Goal: Task Accomplishment & Management: Manage account settings

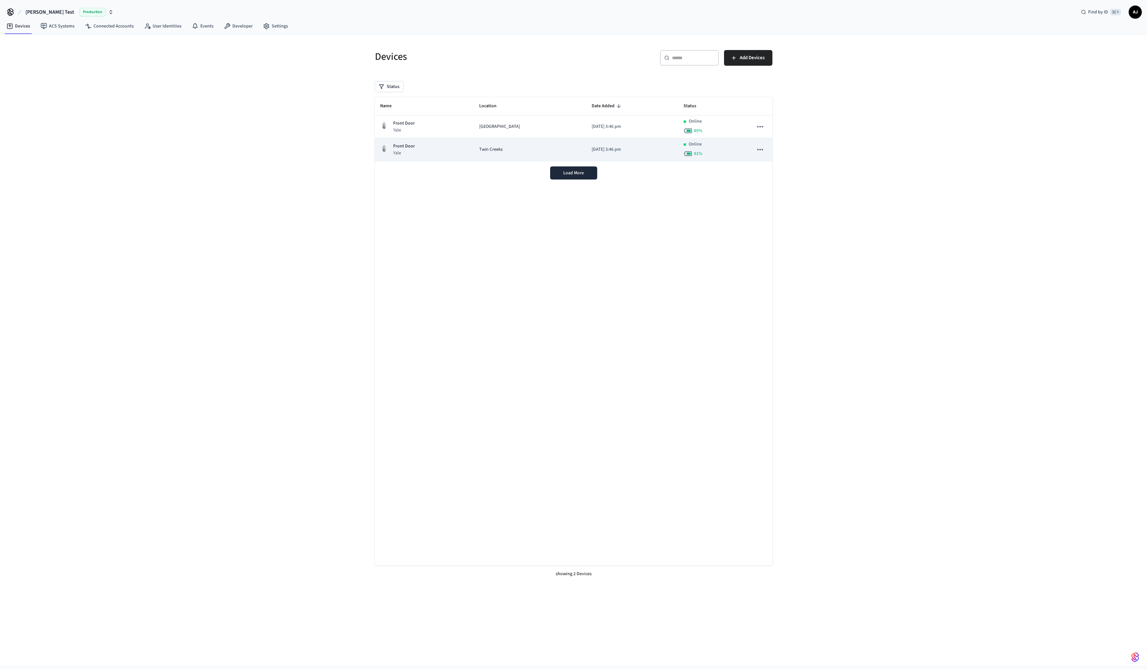
click at [529, 141] on td "Twin Creeks" at bounding box center [530, 149] width 113 height 23
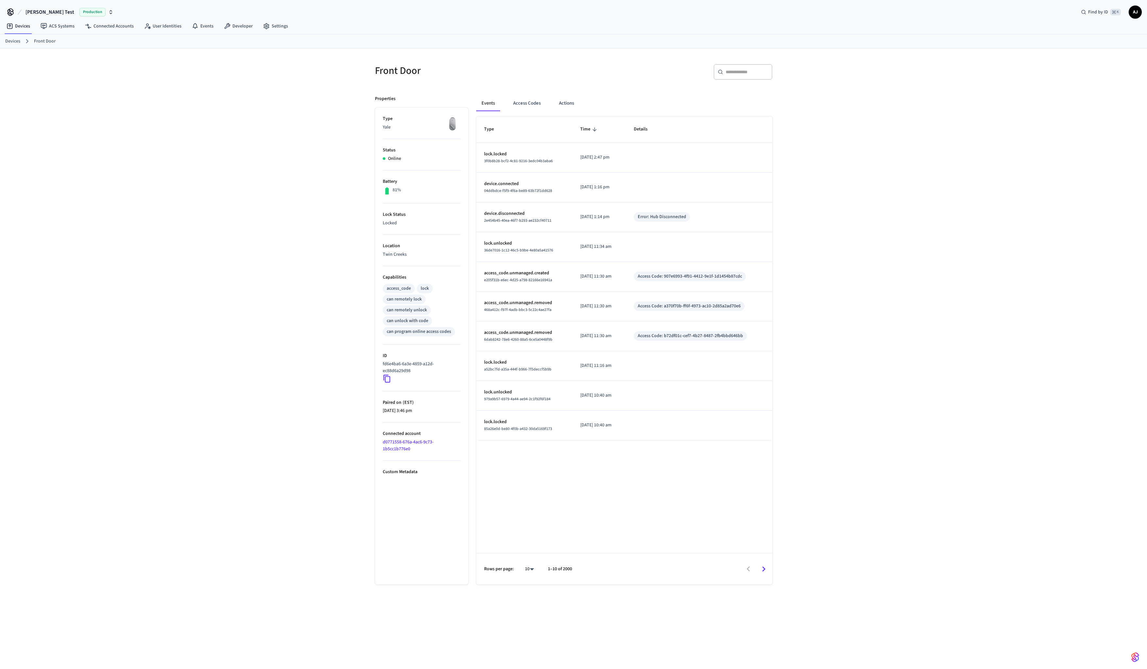
click at [211, 210] on div "Front Door ​ ​ Properties Type Yale Status Online Battery 81% Lock Status Locke…" at bounding box center [573, 363] width 1147 height 631
click at [261, 195] on div "Front Door ​ ​ Properties Type Yale Status Online Battery 81% Lock Status Locke…" at bounding box center [573, 363] width 1147 height 631
click at [526, 102] on button "Access Codes" at bounding box center [527, 103] width 38 height 16
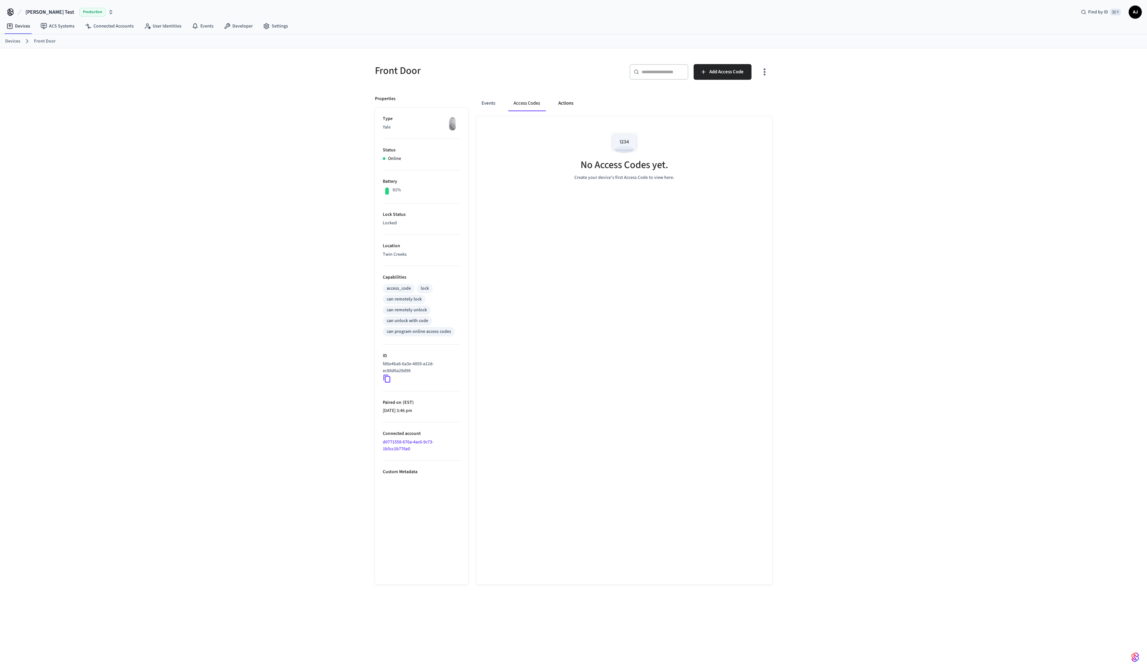
click at [561, 103] on button "Actions" at bounding box center [565, 103] width 25 height 16
click at [497, 104] on button "Events" at bounding box center [488, 103] width 24 height 16
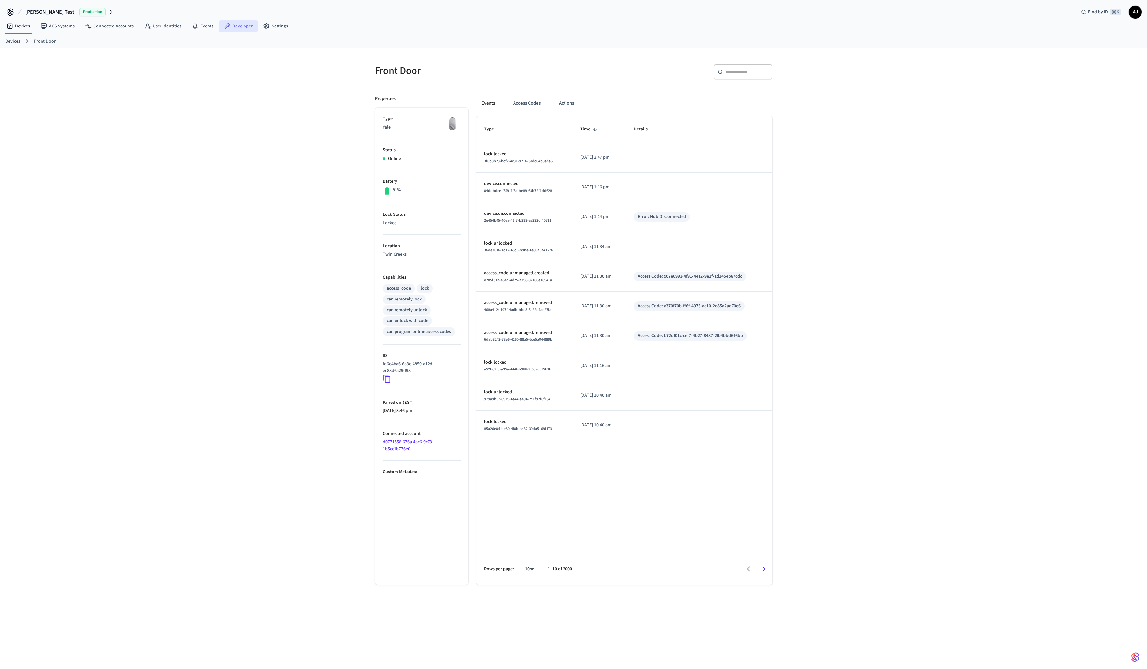
click at [234, 29] on link "Developer" at bounding box center [238, 26] width 39 height 12
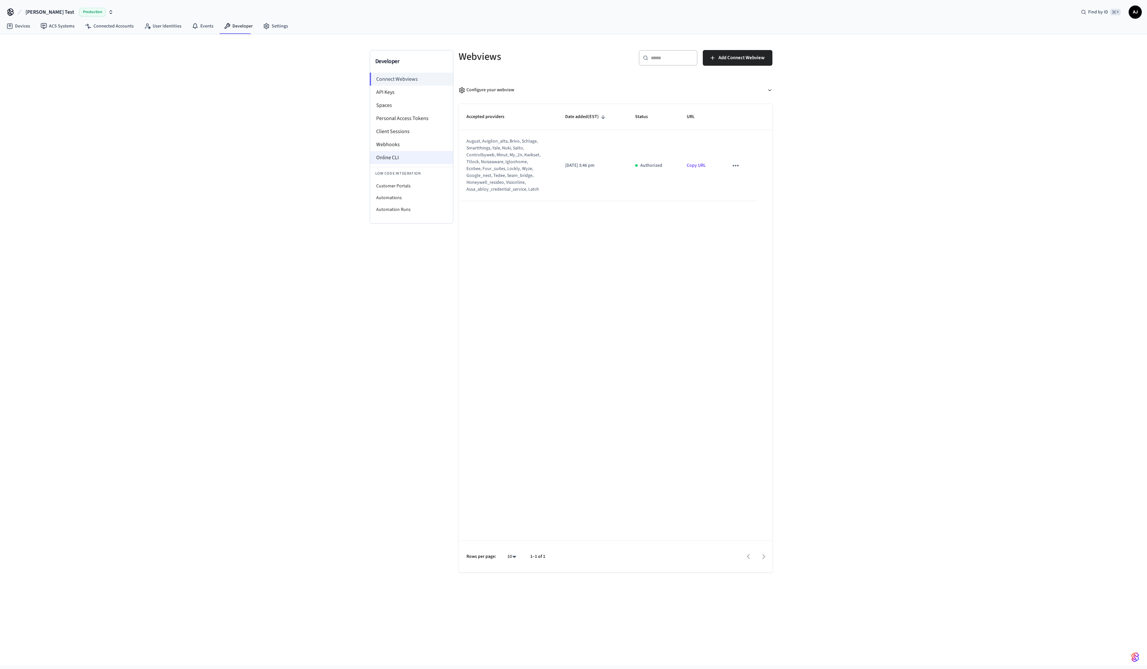
click at [396, 155] on li "Online CLI" at bounding box center [411, 157] width 83 height 13
click at [234, 112] on div "Developer Connect Webviews API Keys Spaces Personal Access Tokens Client Sessio…" at bounding box center [573, 349] width 1147 height 631
click at [738, 165] on icon "sticky table" at bounding box center [735, 165] width 8 height 8
click at [610, 240] on div at bounding box center [573, 334] width 1147 height 669
click at [393, 97] on li "API Keys" at bounding box center [411, 92] width 83 height 13
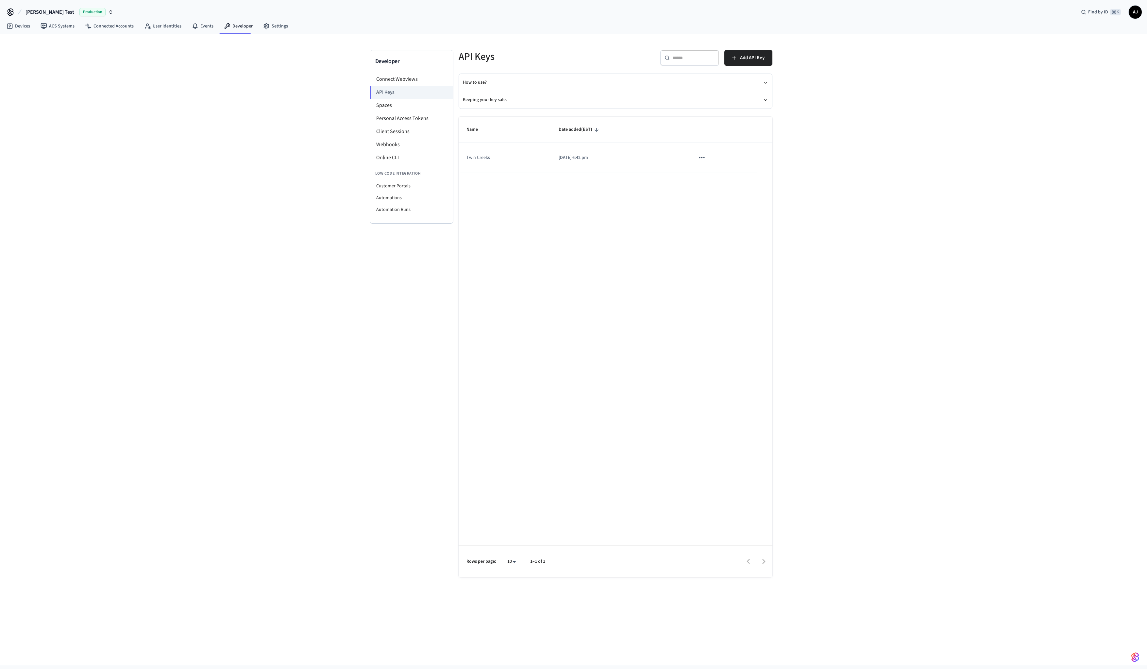
click at [699, 155] on icon "sticky table" at bounding box center [702, 157] width 8 height 8
click at [571, 227] on div at bounding box center [573, 334] width 1147 height 669
click at [397, 104] on li "Spaces" at bounding box center [411, 105] width 83 height 13
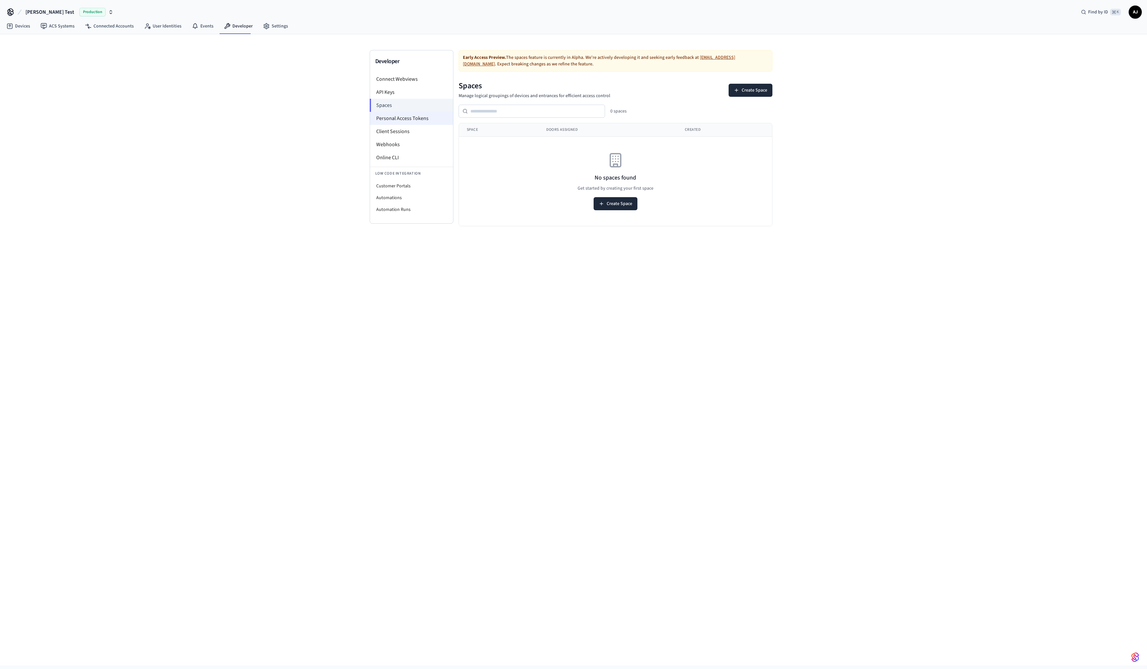
click at [396, 118] on li "Personal Access Tokens" at bounding box center [411, 118] width 83 height 13
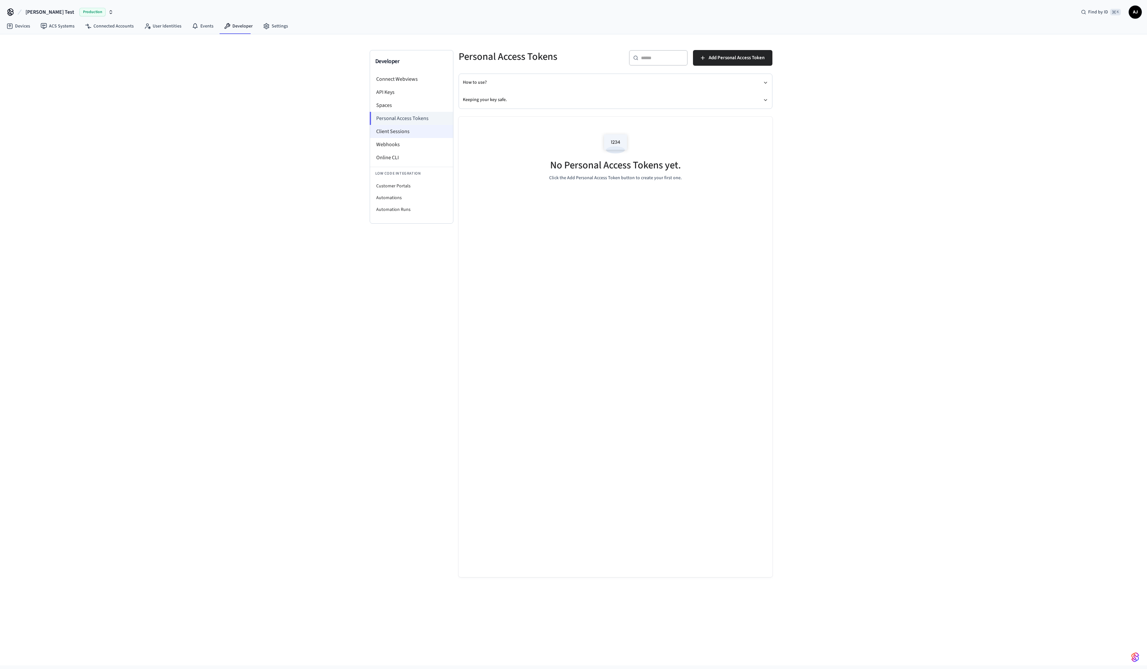
click at [390, 130] on li "Client Sessions" at bounding box center [411, 131] width 83 height 13
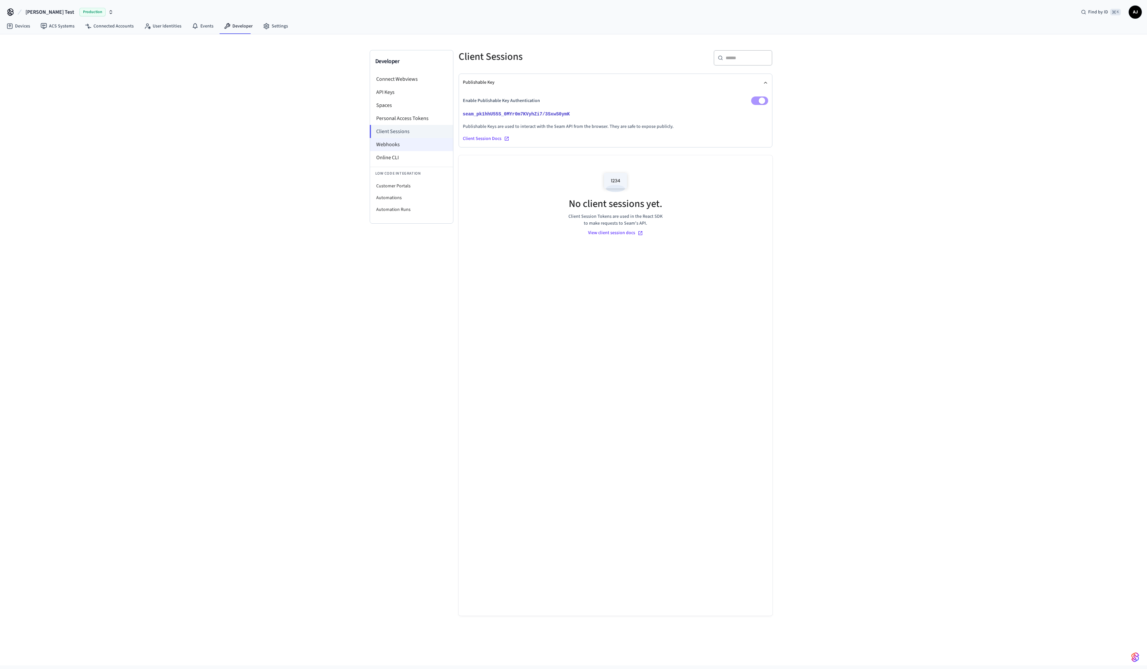
click at [390, 143] on li "Webhooks" at bounding box center [411, 144] width 83 height 13
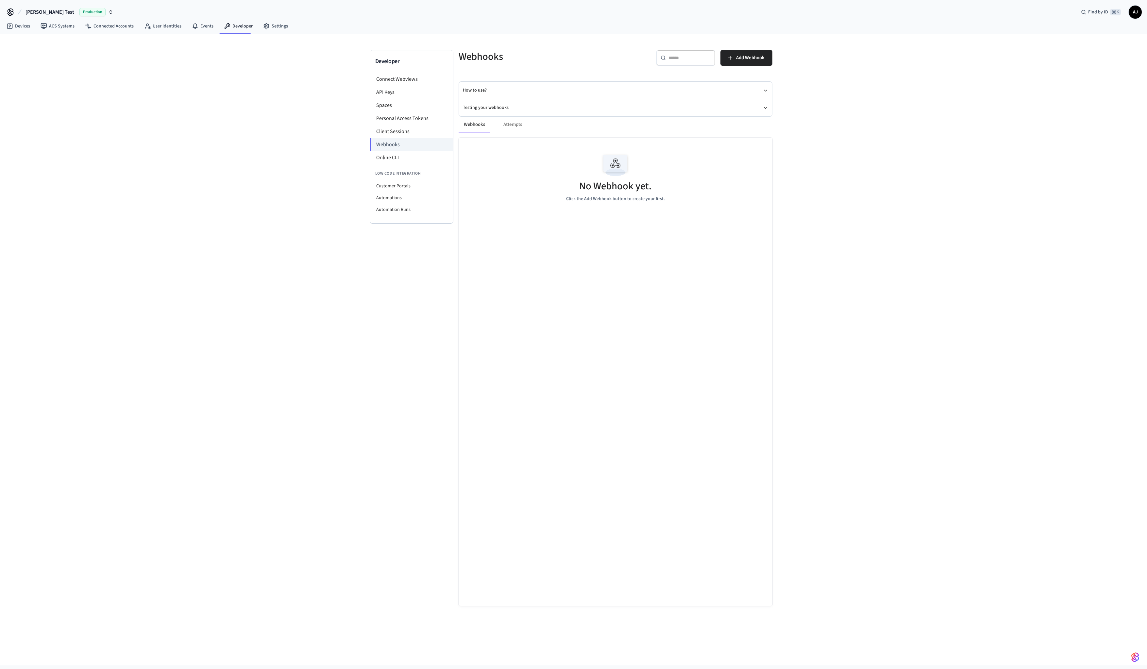
click at [512, 123] on div "Webhooks Attempts" at bounding box center [616, 125] width 314 height 16
click at [389, 155] on li "Online CLI" at bounding box center [411, 157] width 83 height 13
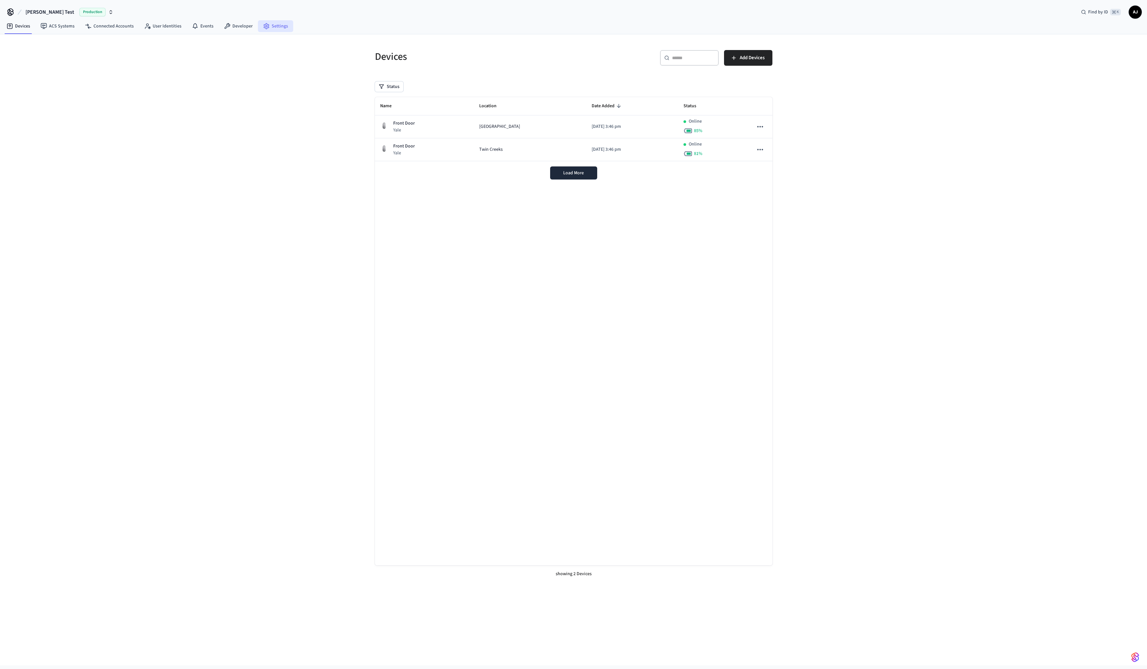
click at [280, 29] on link "Settings" at bounding box center [275, 26] width 35 height 12
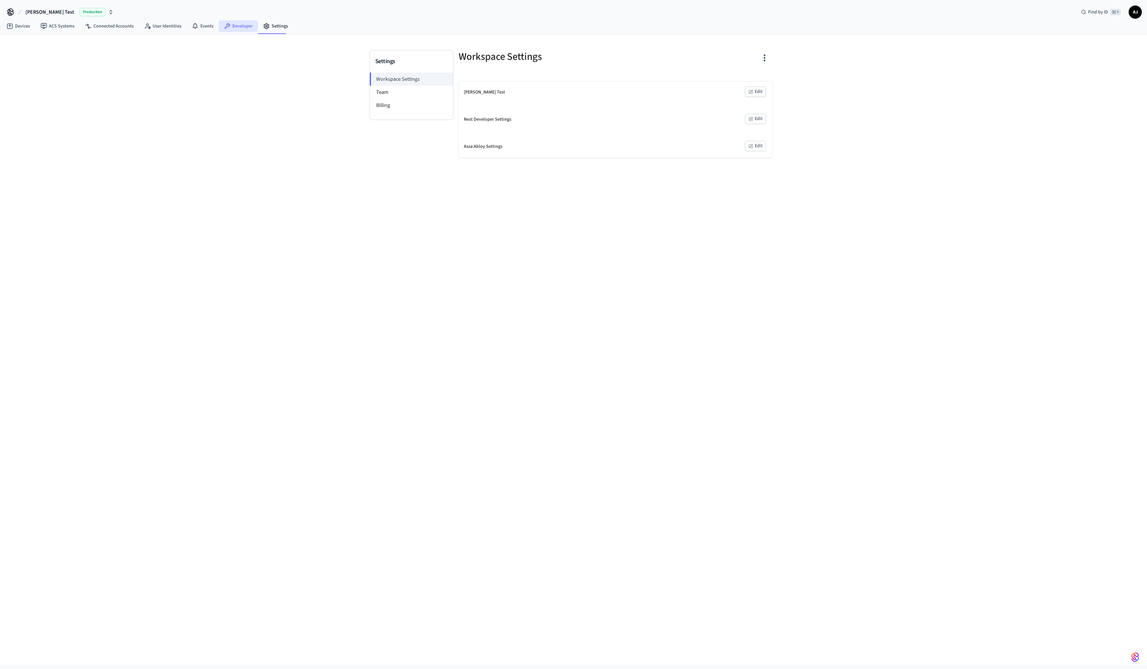
click at [229, 29] on link "Developer" at bounding box center [238, 26] width 39 height 12
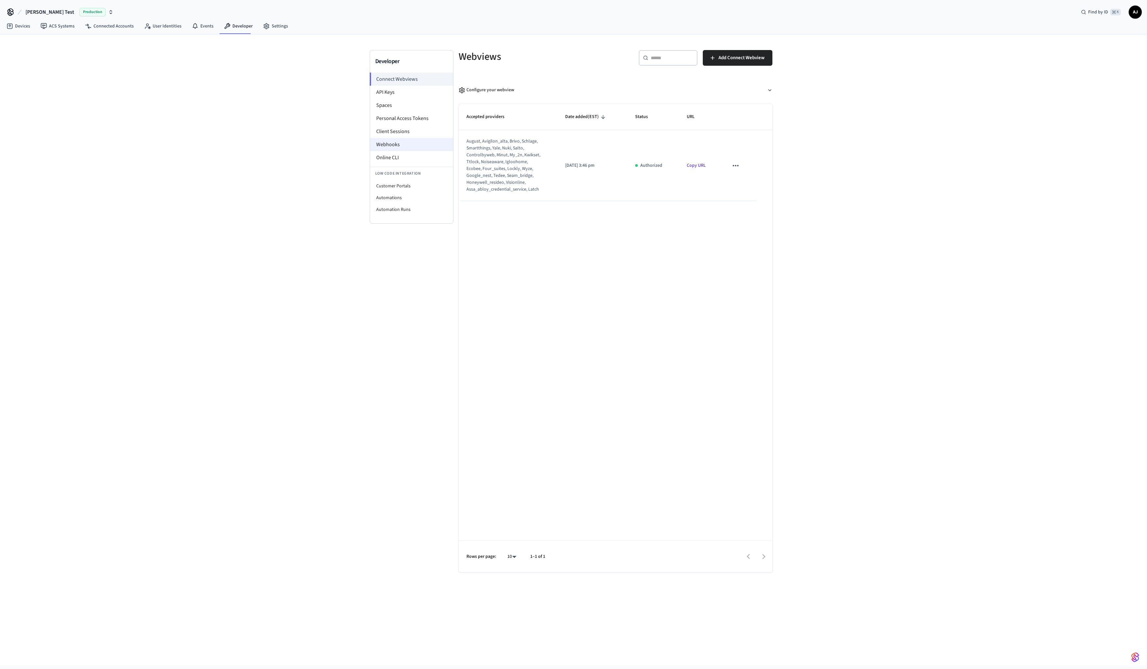
click at [402, 150] on li "Webhooks" at bounding box center [411, 144] width 83 height 13
click at [399, 158] on li "Online CLI" at bounding box center [411, 157] width 83 height 13
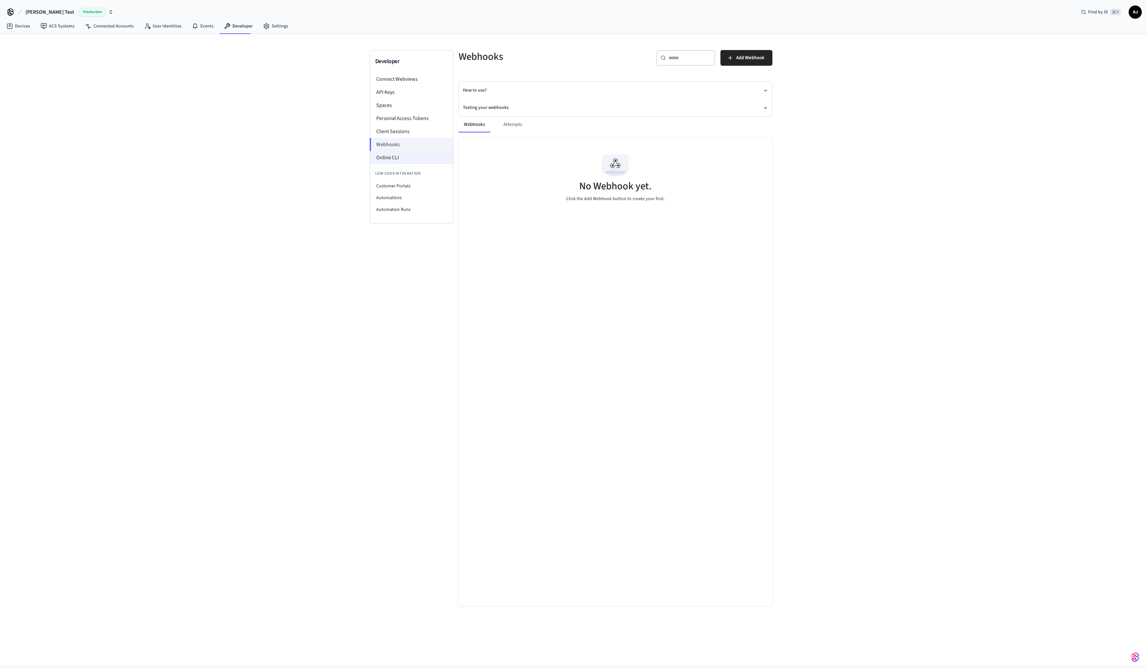
click at [395, 160] on li "Online CLI" at bounding box center [411, 157] width 83 height 13
click at [164, 86] on div "Developer Connect Webviews API Keys Spaces Personal Access Tokens Client Sessio…" at bounding box center [573, 349] width 1147 height 631
click at [150, 25] on link "User Identities" at bounding box center [163, 26] width 48 height 12
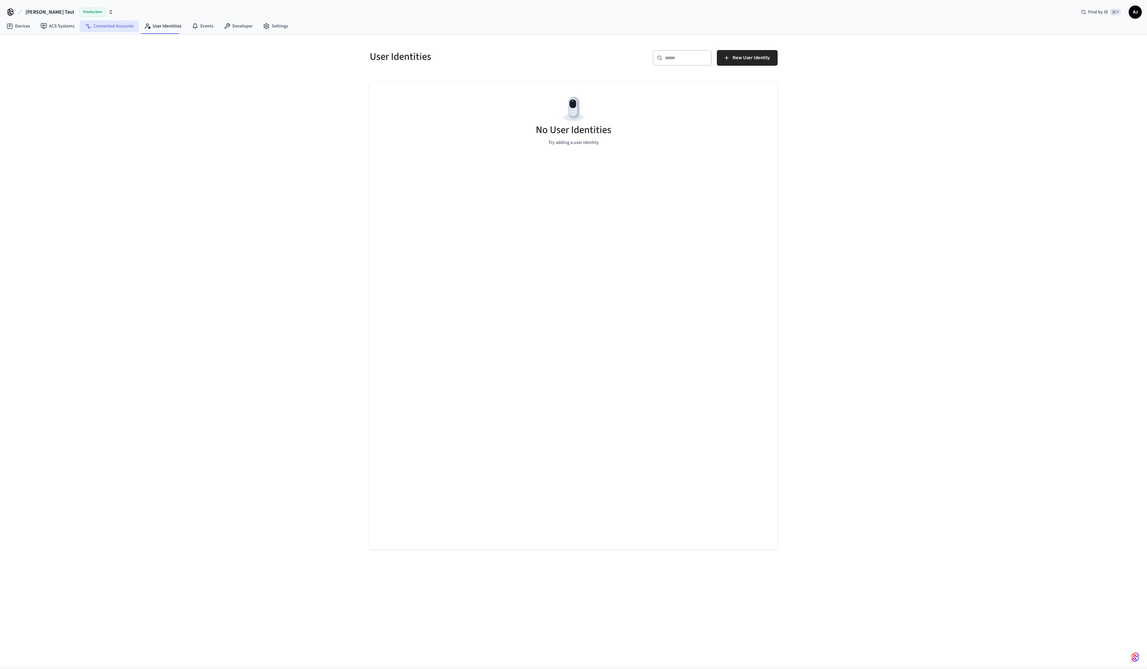
click at [98, 26] on link "Connected Accounts" at bounding box center [109, 26] width 59 height 12
click at [61, 26] on link "ACS Systems" at bounding box center [57, 26] width 44 height 12
click at [75, 27] on link "ACS Systems" at bounding box center [57, 26] width 44 height 12
click at [110, 28] on link "Connected Accounts" at bounding box center [109, 26] width 59 height 12
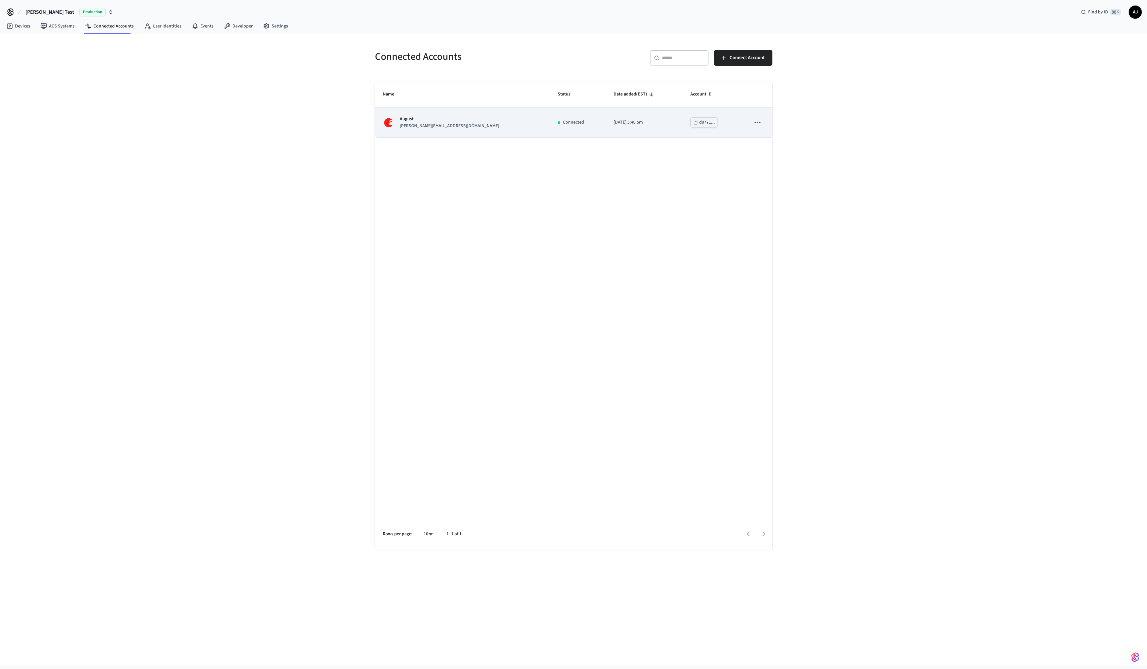
click at [762, 118] on button "sticky table" at bounding box center [757, 122] width 14 height 14
drag, startPoint x: 515, startPoint y: 173, endPoint x: 498, endPoint y: 172, distance: 17.4
click at [498, 172] on div at bounding box center [573, 334] width 1147 height 669
click at [447, 109] on td "August alton.jx@gmail.com" at bounding box center [462, 123] width 175 height 30
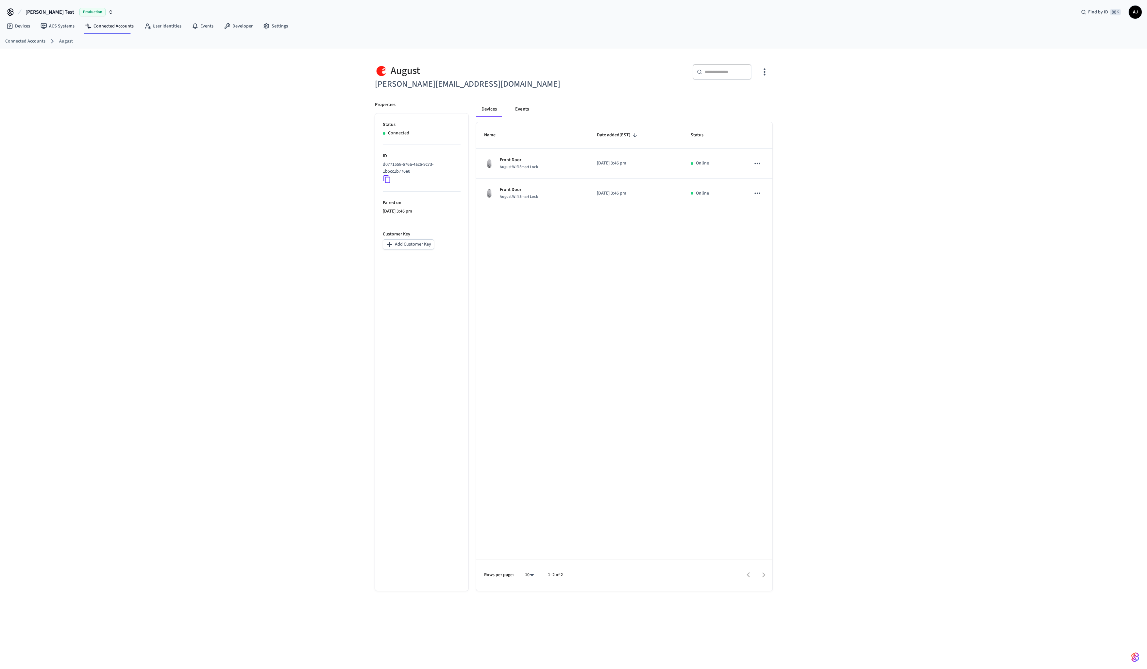
click at [520, 107] on button "Events" at bounding box center [522, 109] width 24 height 16
click at [258, 23] on link "Settings" at bounding box center [275, 26] width 35 height 12
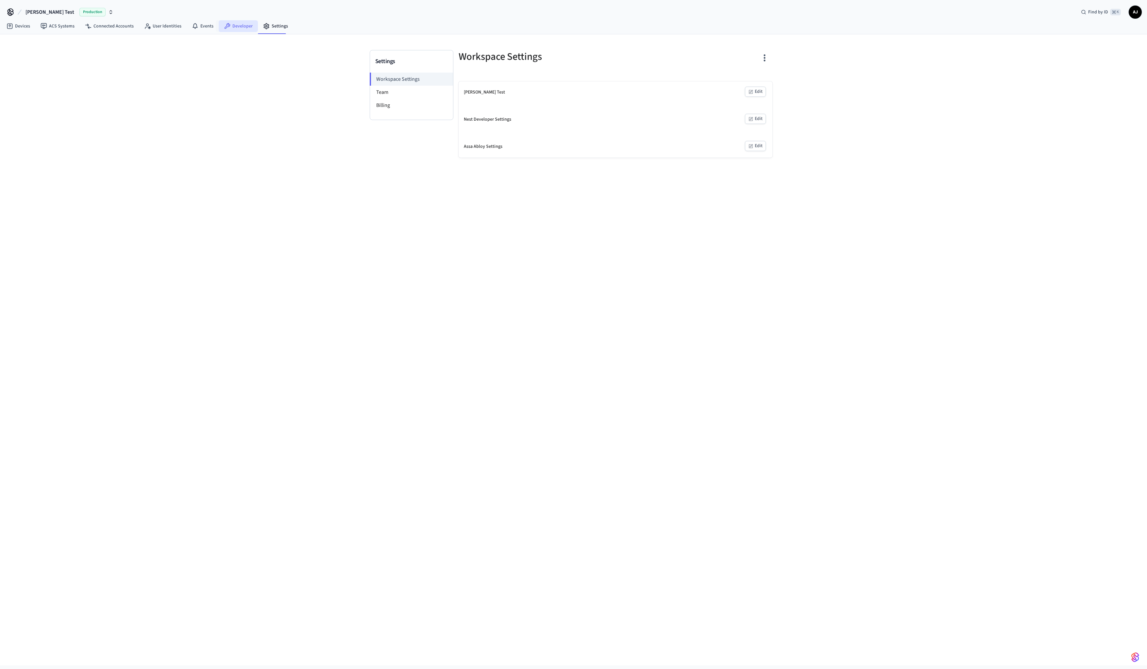
click at [240, 26] on link "Developer" at bounding box center [238, 26] width 39 height 12
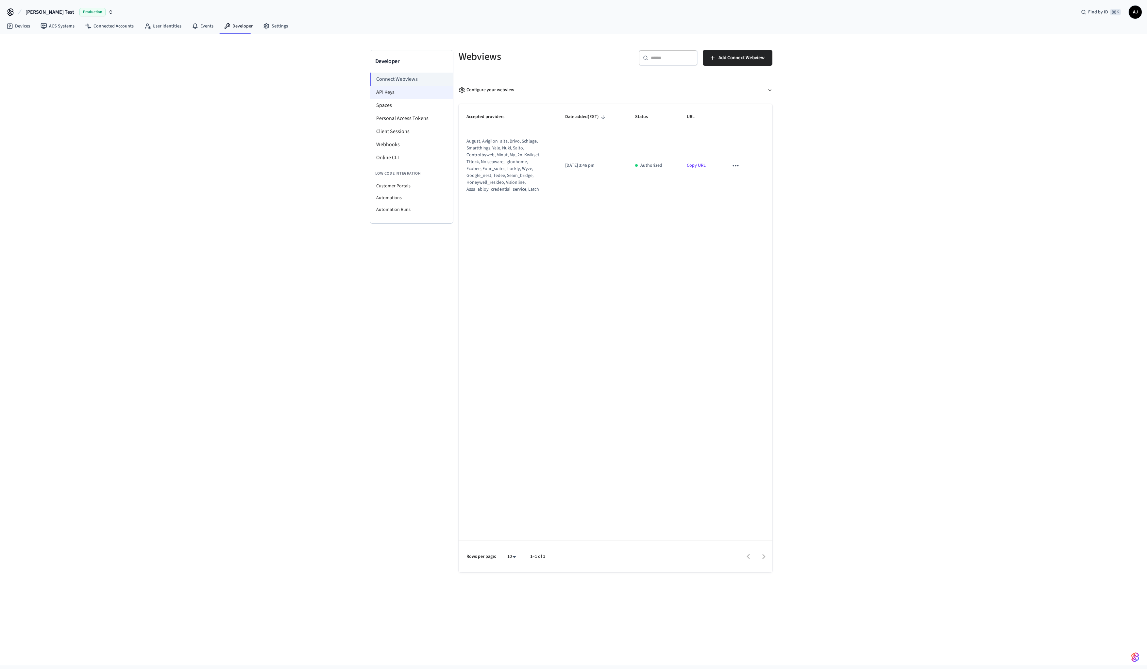
click at [395, 93] on li "API Keys" at bounding box center [411, 92] width 83 height 13
click at [507, 158] on td "Twin Creeks" at bounding box center [505, 158] width 93 height 30
click at [699, 156] on icon "sticky table" at bounding box center [702, 157] width 8 height 8
click at [718, 203] on li "Delete" at bounding box center [715, 201] width 31 height 21
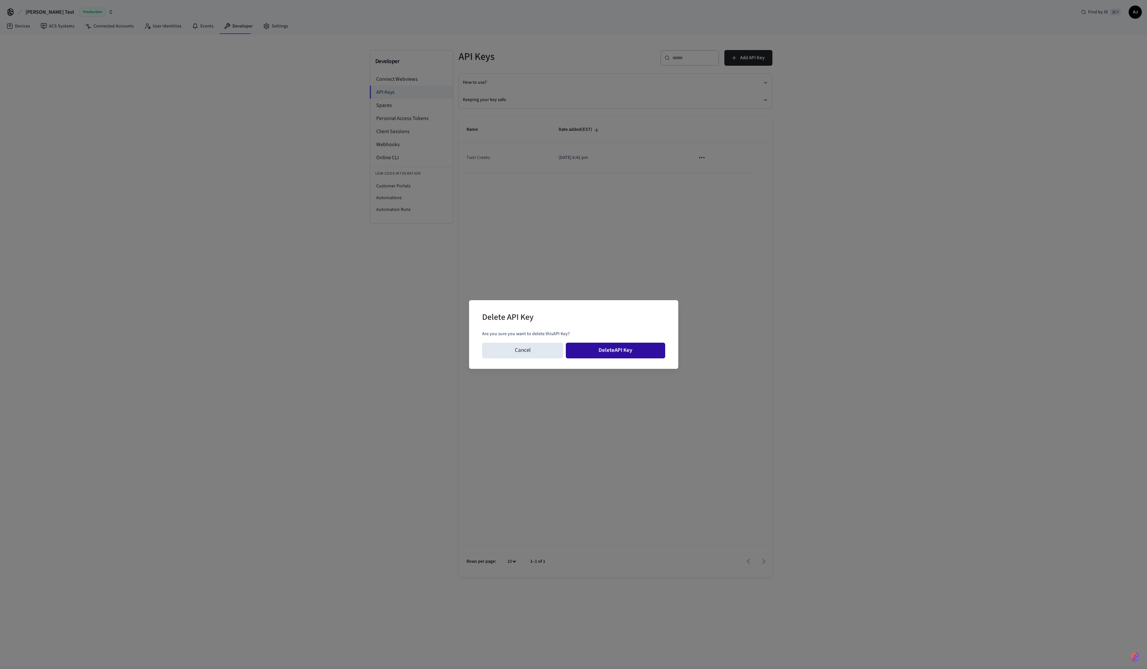
click at [635, 356] on button "Delete API Key" at bounding box center [615, 351] width 99 height 16
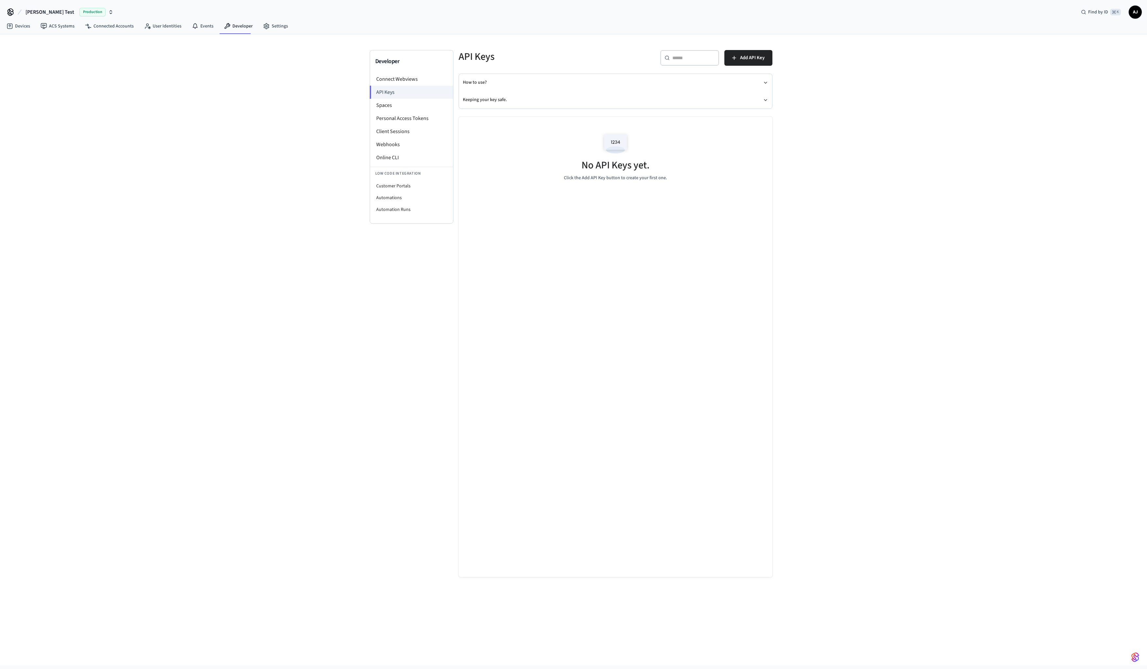
click at [819, 345] on div "Developer Connect Webviews API Keys Spaces Personal Access Tokens Client Sessio…" at bounding box center [573, 349] width 1147 height 631
